Goal: Task Accomplishment & Management: Complete application form

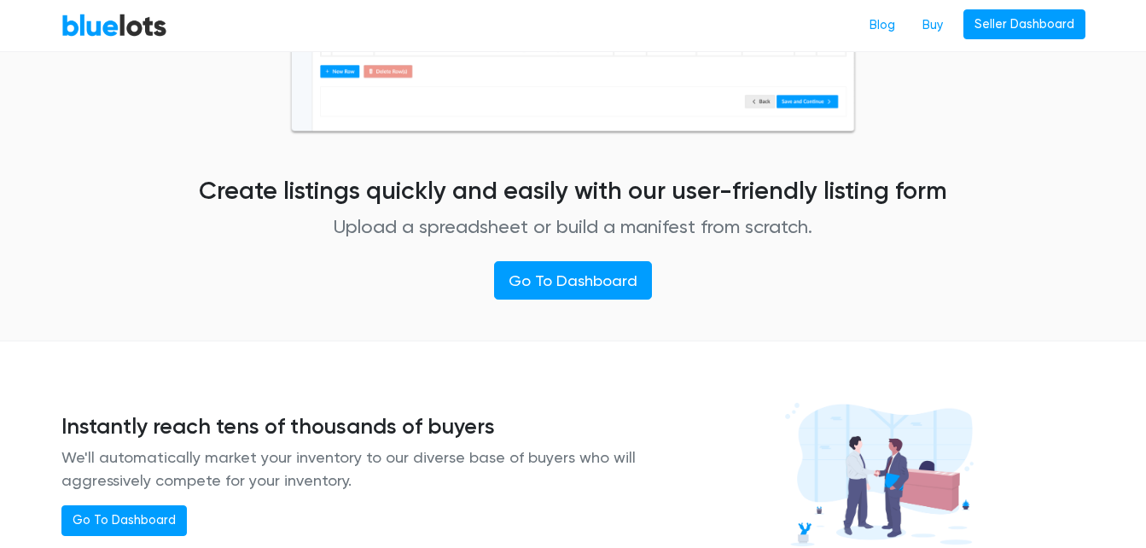
scroll to position [984, 0]
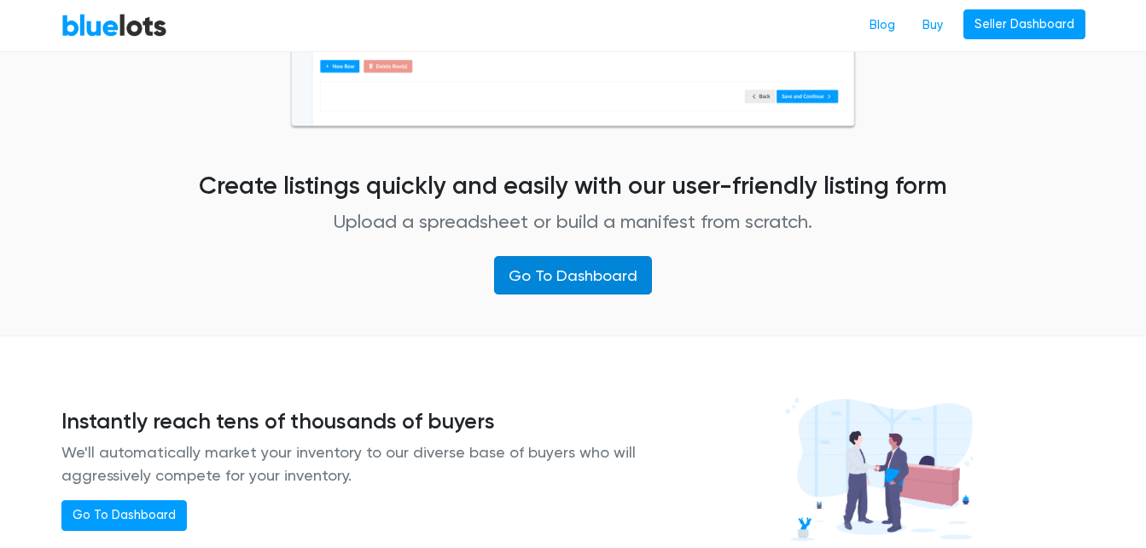
click at [593, 268] on link "Go To Dashboard" at bounding box center [573, 275] width 158 height 38
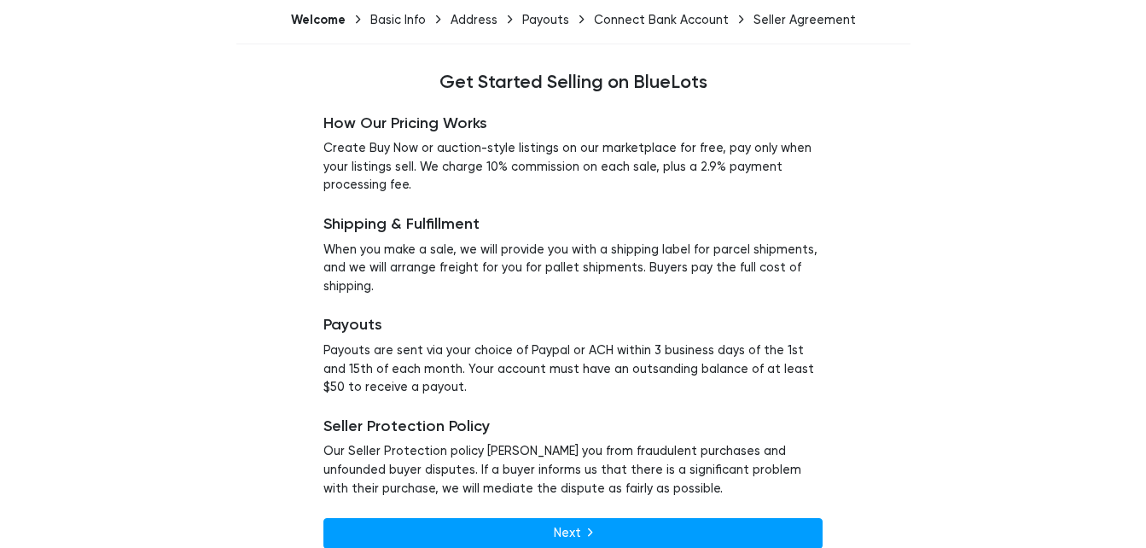
scroll to position [133, 0]
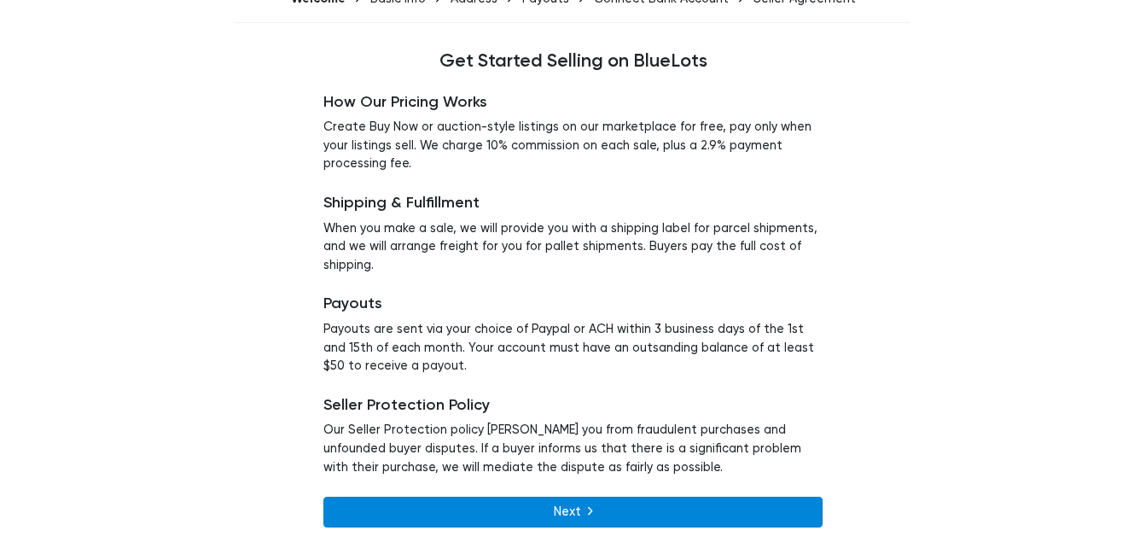
click at [629, 504] on link "Next" at bounding box center [572, 511] width 499 height 31
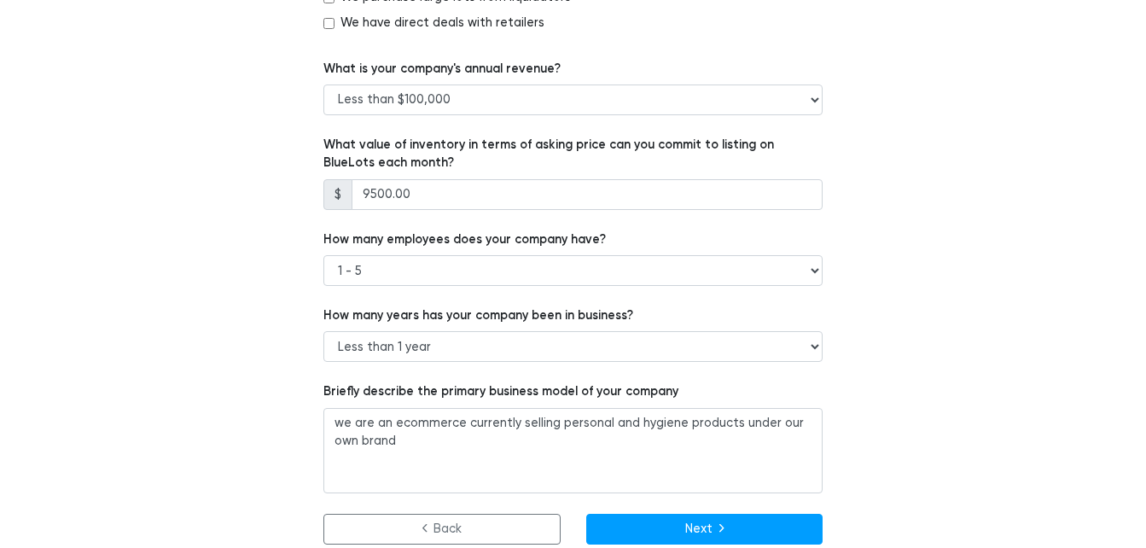
scroll to position [1129, 0]
